Goal: Task Accomplishment & Management: Use online tool/utility

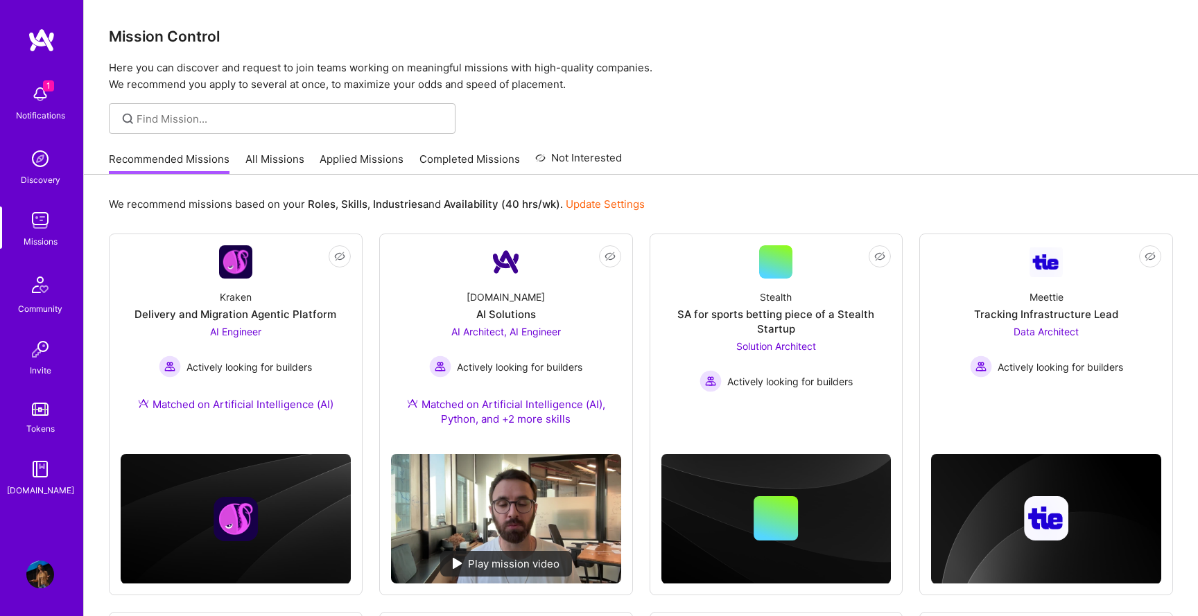
click at [28, 94] on img at bounding box center [40, 94] width 28 height 28
click at [28, 94] on div "1 Notifications Discovery Missions Community Invite Tokens [DOMAIN_NAME]" at bounding box center [41, 288] width 83 height 420
click at [366, 149] on div "Recommended Missions All Missions Applied Missions Completed Missions Not Inter…" at bounding box center [365, 159] width 513 height 30
click at [367, 157] on link "Applied Missions" at bounding box center [362, 163] width 84 height 23
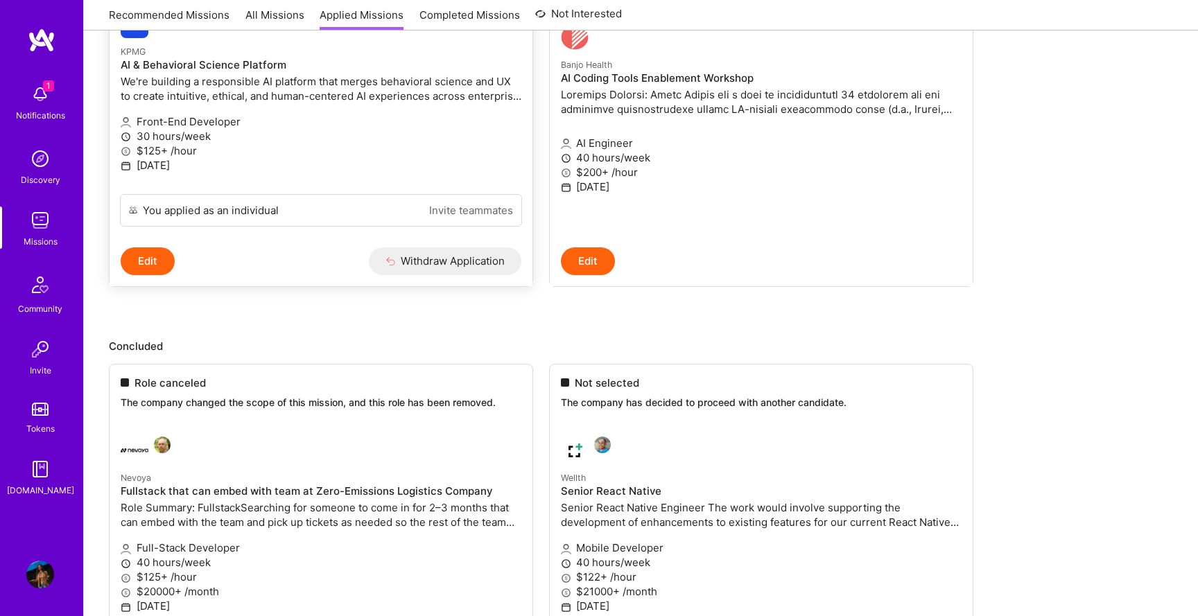
scroll to position [338, 0]
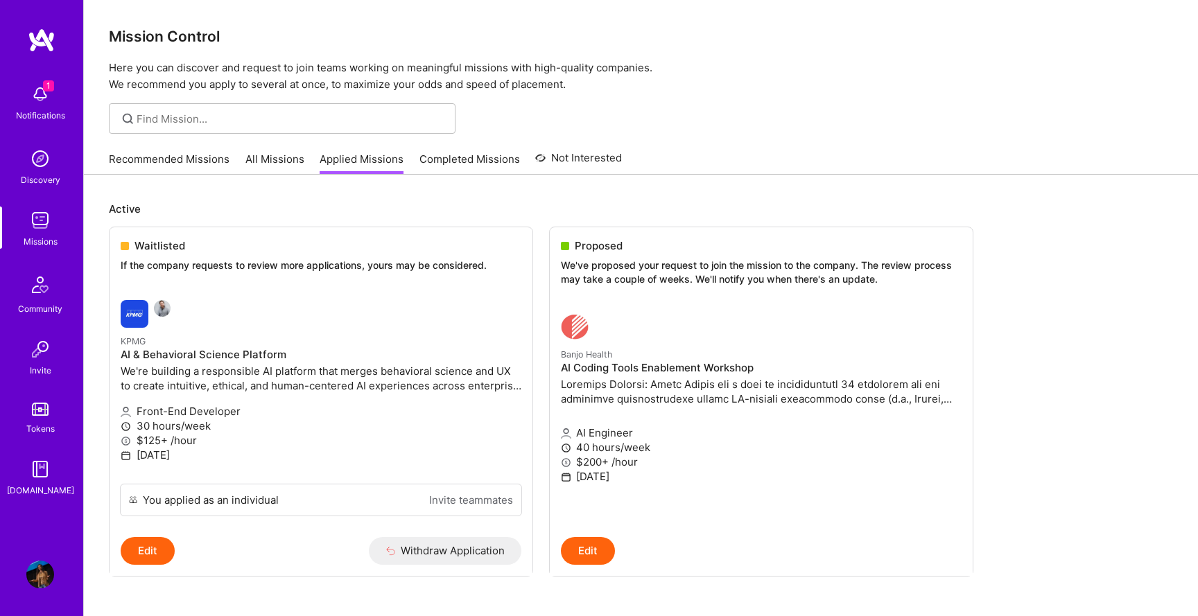
click at [166, 154] on link "Recommended Missions" at bounding box center [169, 163] width 121 height 23
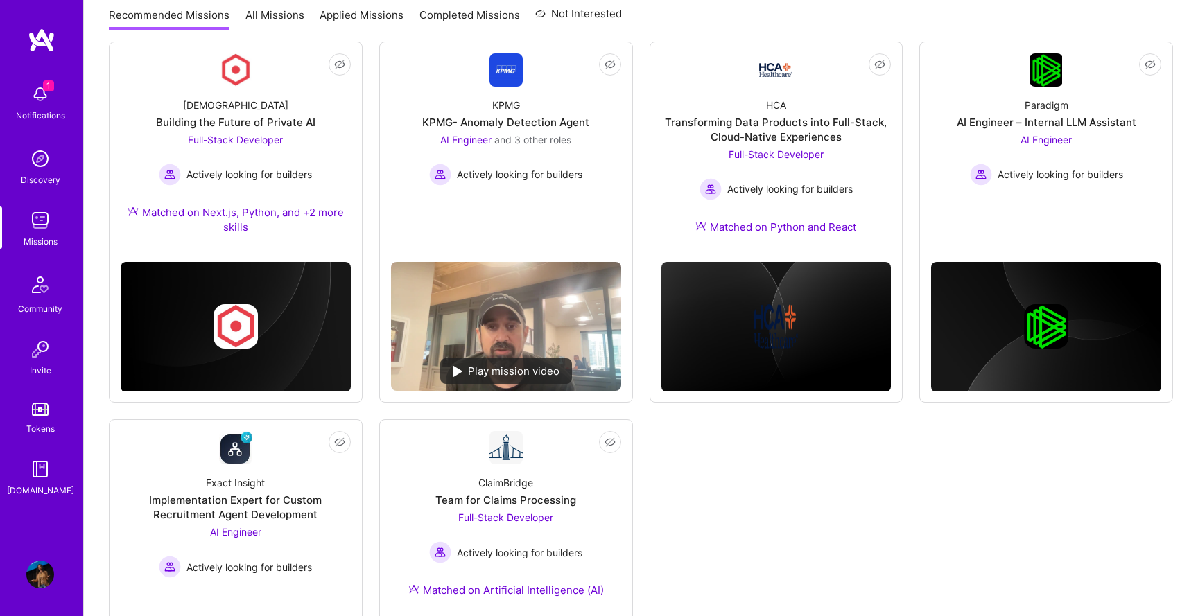
scroll to position [529, 0]
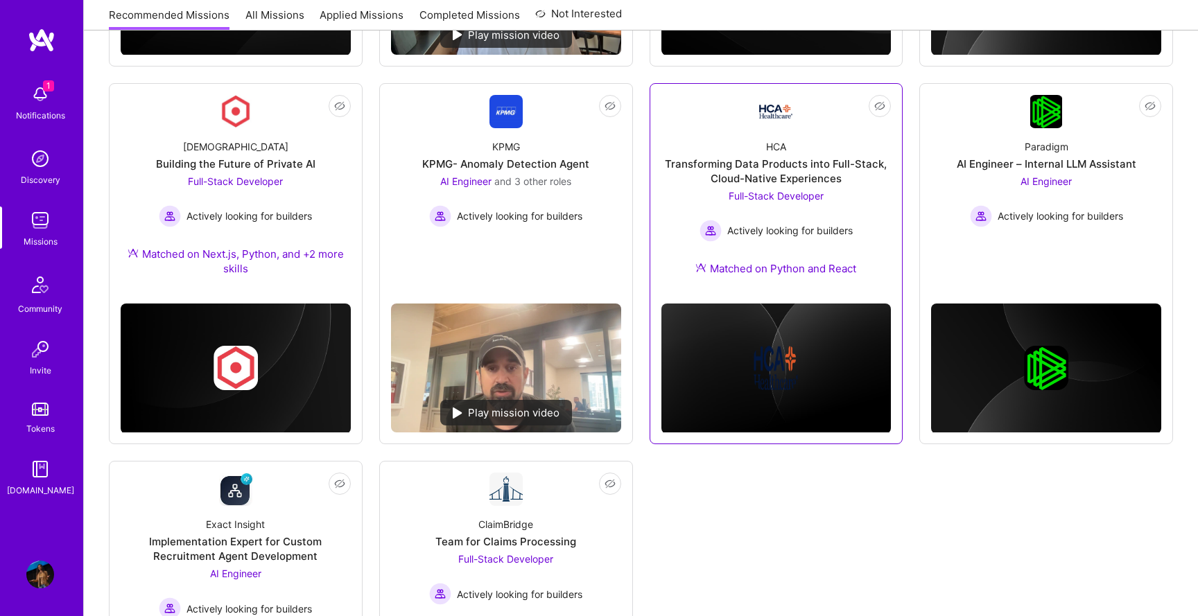
click at [815, 170] on div "Transforming Data Products into Full-Stack, Cloud-Native Experiences" at bounding box center [777, 171] width 230 height 29
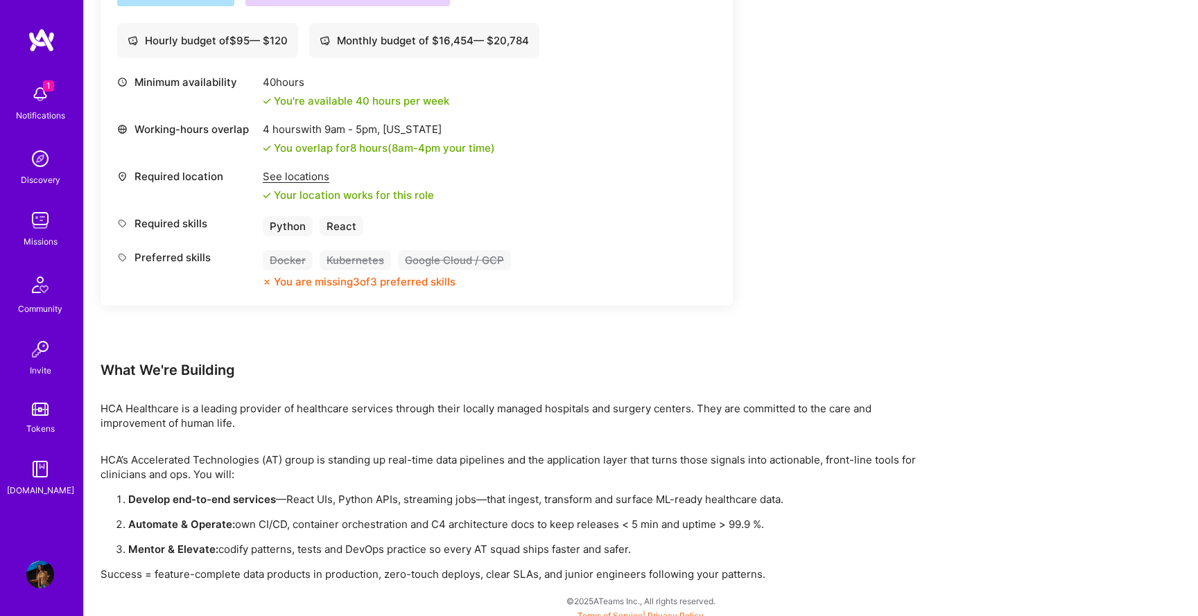
scroll to position [540, 0]
